Goal: Check status: Check status

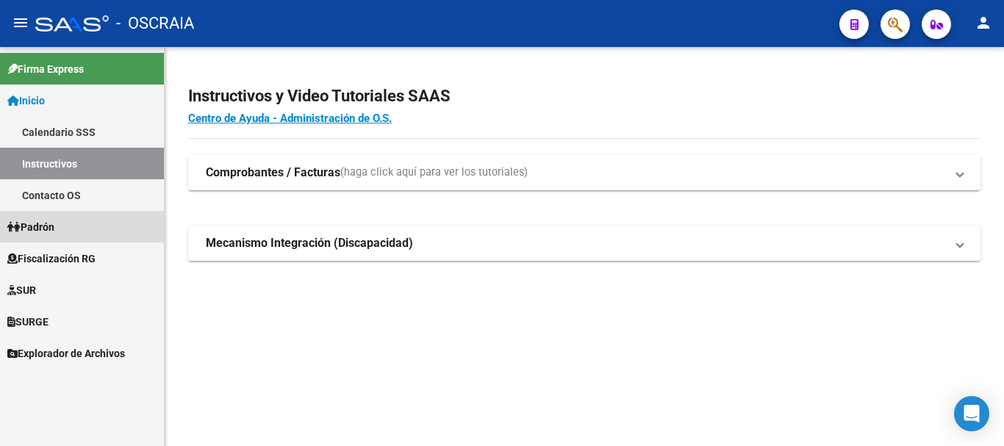
click at [75, 229] on link "Padrón" at bounding box center [82, 227] width 164 height 32
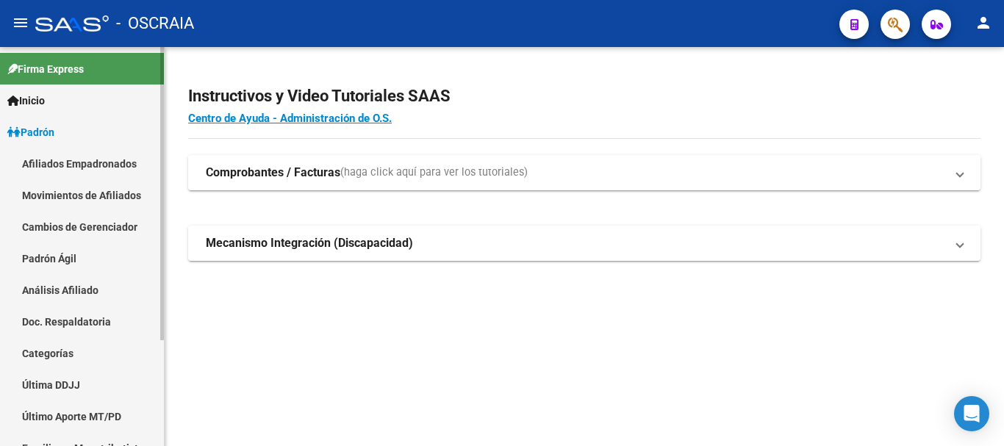
click at [96, 105] on link "Inicio" at bounding box center [82, 101] width 164 height 32
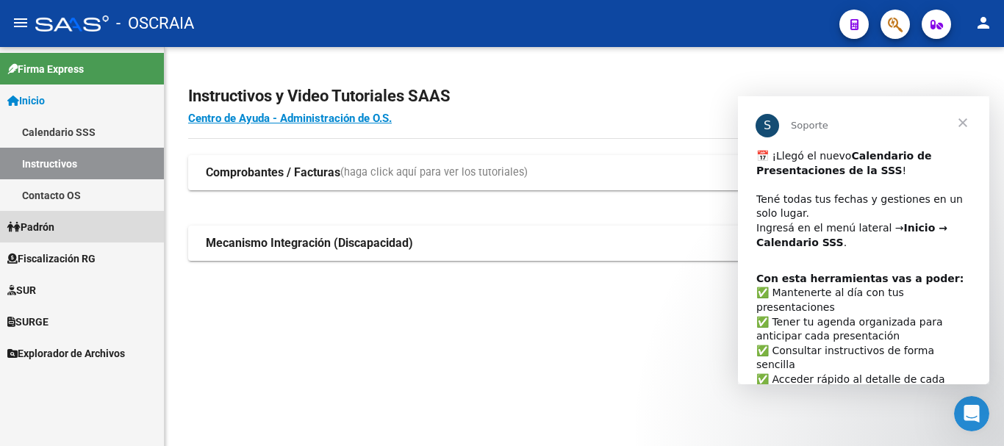
click at [72, 233] on link "Padrón" at bounding box center [82, 227] width 164 height 32
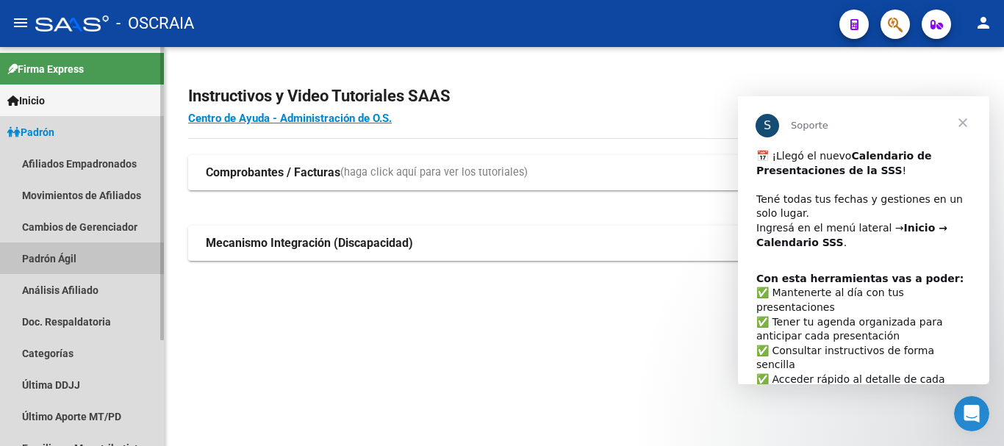
click at [76, 255] on link "Padrón Ágil" at bounding box center [82, 259] width 164 height 32
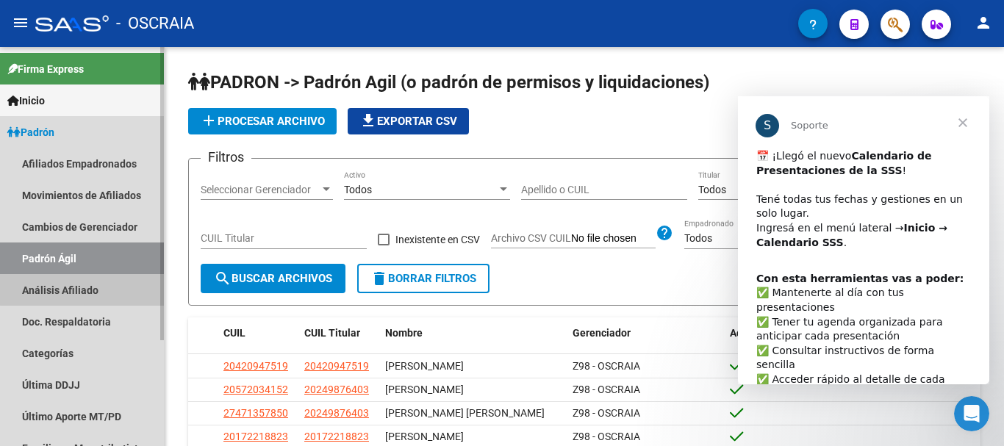
click at [83, 287] on link "Análisis Afiliado" at bounding box center [82, 290] width 164 height 32
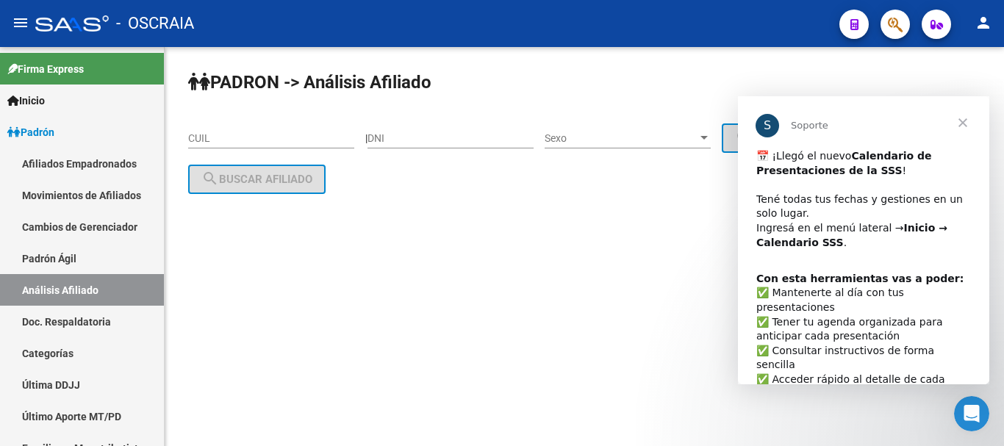
click at [249, 139] on input "CUIL" at bounding box center [271, 138] width 166 height 12
paste input "11-48938222-1"
type input "1"
click at [297, 128] on div "CUIL" at bounding box center [271, 133] width 166 height 29
click at [295, 133] on input "CUIL" at bounding box center [271, 138] width 166 height 12
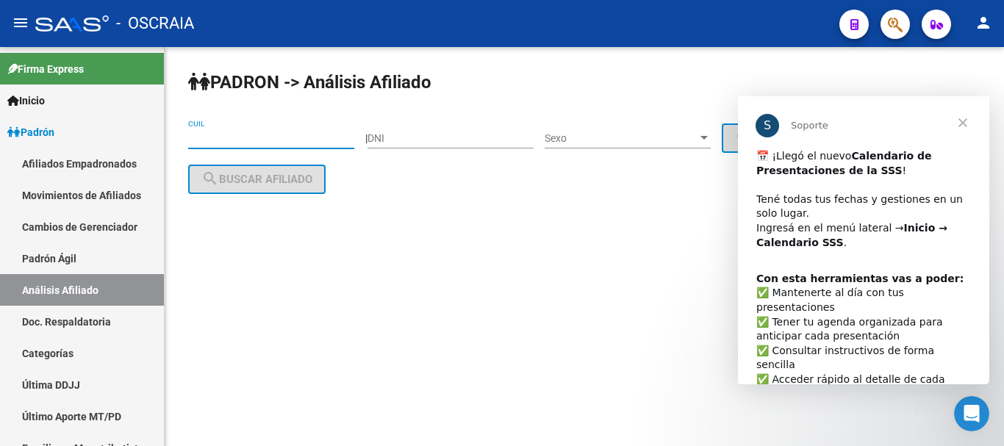
type input "30-70849307-0"
click at [967, 121] on span "Cerrar" at bounding box center [963, 122] width 53 height 53
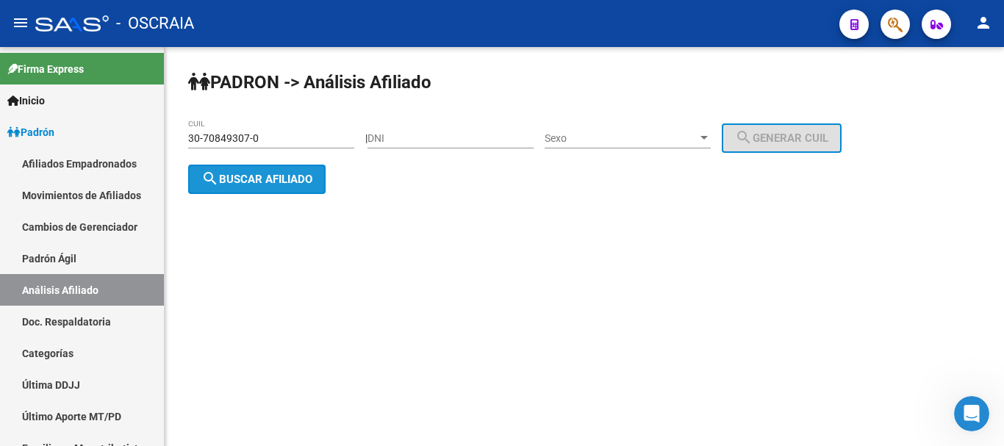
click at [296, 179] on span "search Buscar afiliado" at bounding box center [256, 179] width 111 height 13
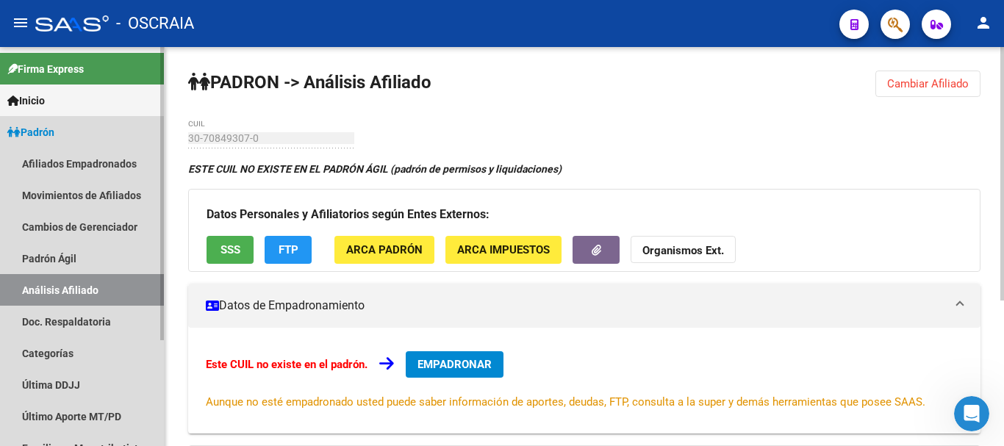
click at [82, 294] on link "Análisis Afiliado" at bounding box center [82, 290] width 164 height 32
